Goal: Task Accomplishment & Management: Manage account settings

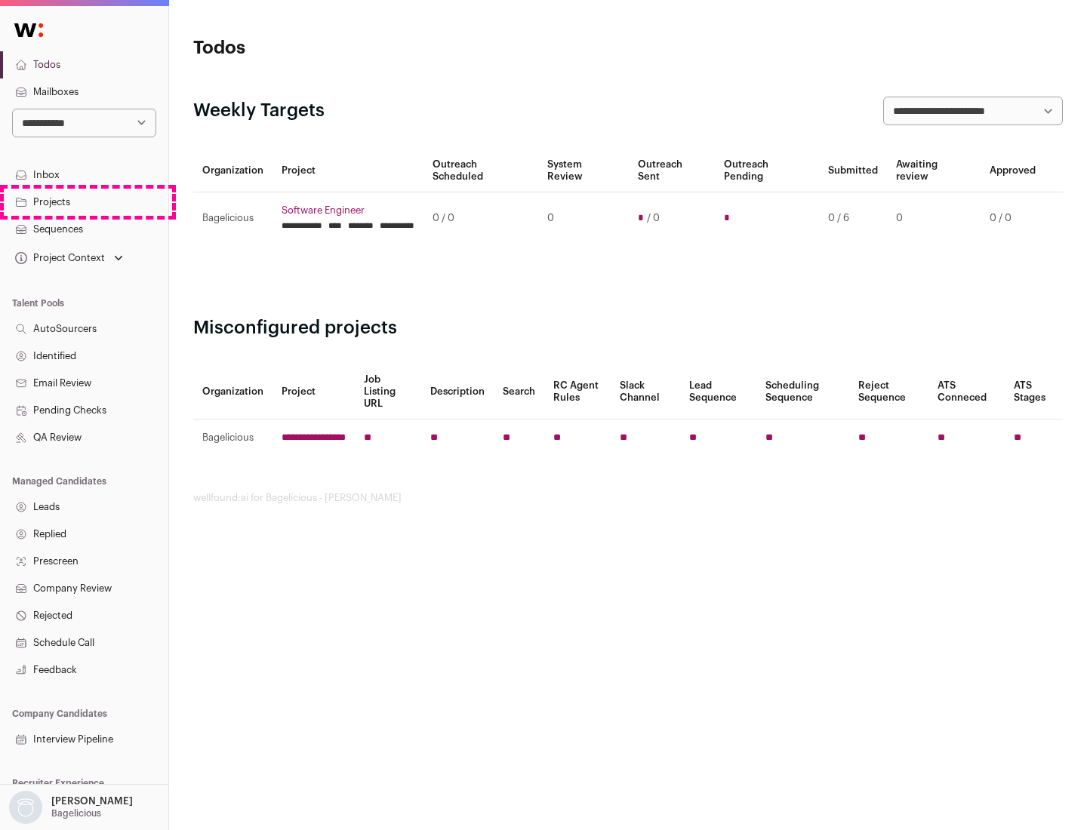
click at [84, 201] on link "Projects" at bounding box center [84, 202] width 168 height 27
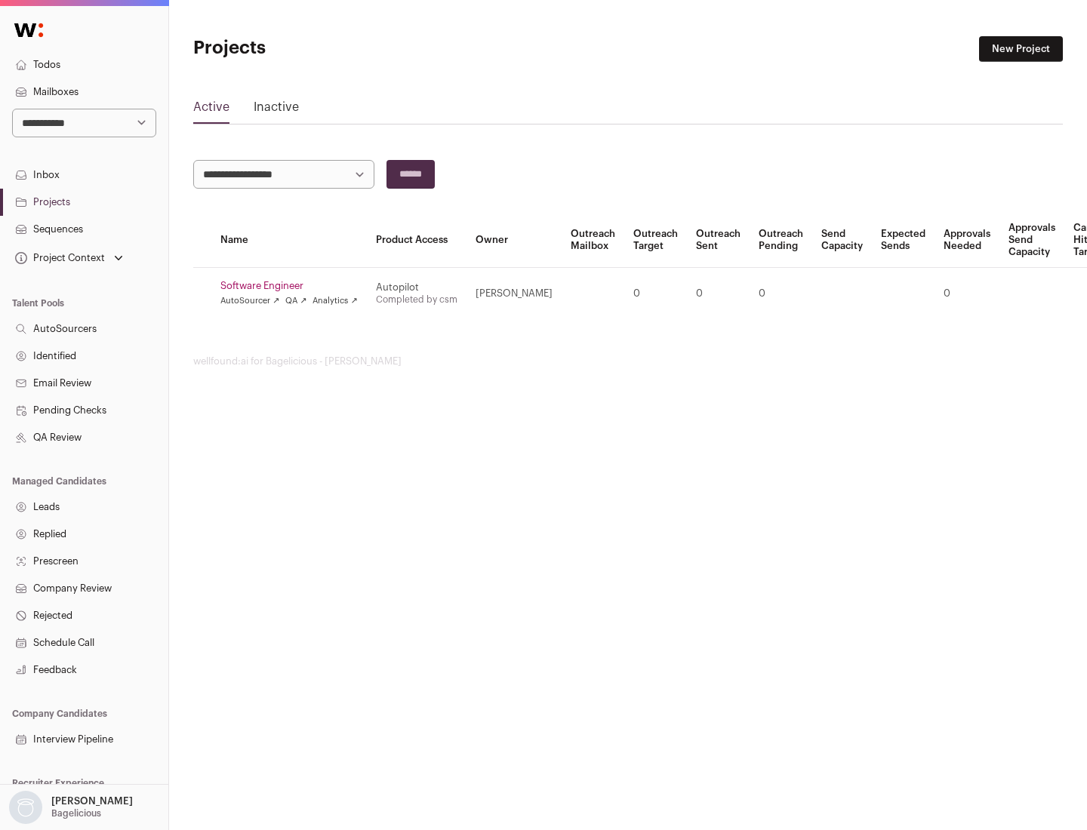
click at [294, 286] on link "Software Engineer" at bounding box center [288, 286] width 137 height 12
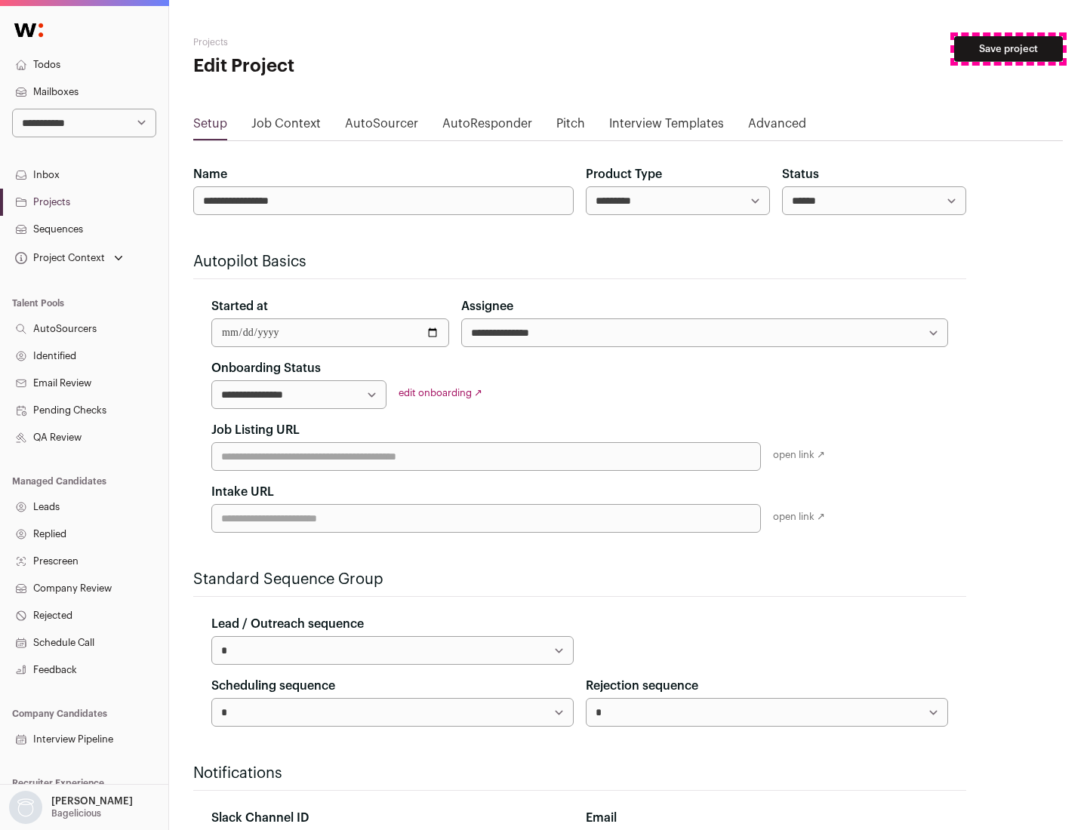
click at [1008, 49] on button "Save project" at bounding box center [1008, 49] width 109 height 26
